Goal: Task Accomplishment & Management: Manage account settings

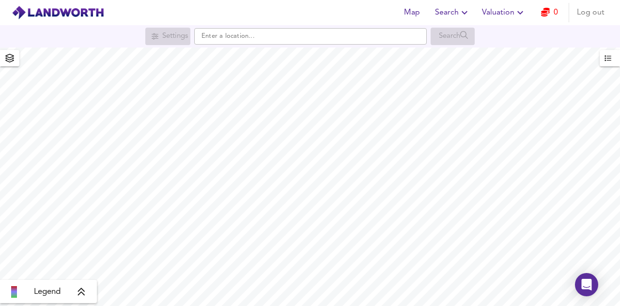
click at [603, 13] on span "Log out" at bounding box center [591, 13] width 28 height 14
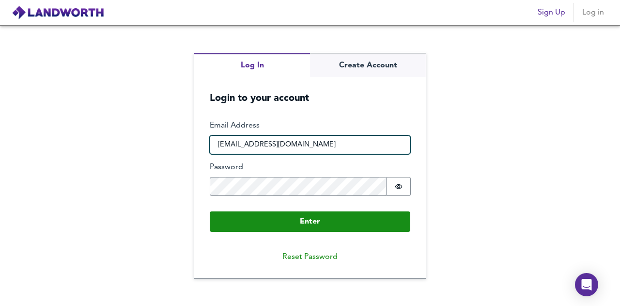
click at [350, 152] on input "[EMAIL_ADDRESS][DOMAIN_NAME]" at bounding box center [310, 144] width 201 height 19
type input "[EMAIL_ADDRESS][DOMAIN_NAME]"
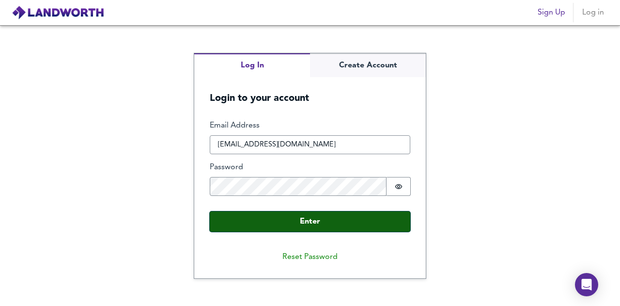
click at [387, 221] on button "Enter" at bounding box center [310, 221] width 201 height 20
